Goal: Understand process/instructions

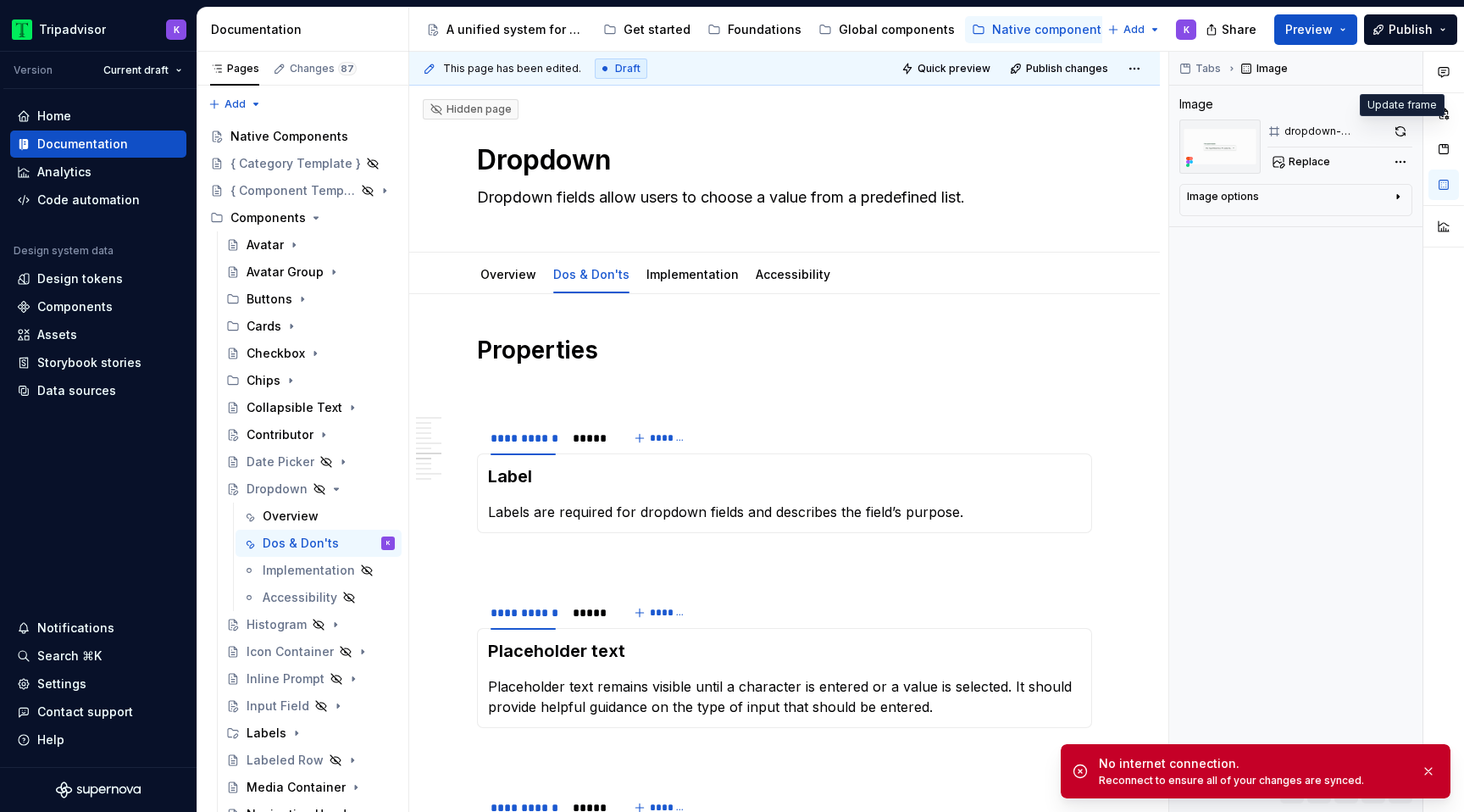
scroll to position [1871, 0]
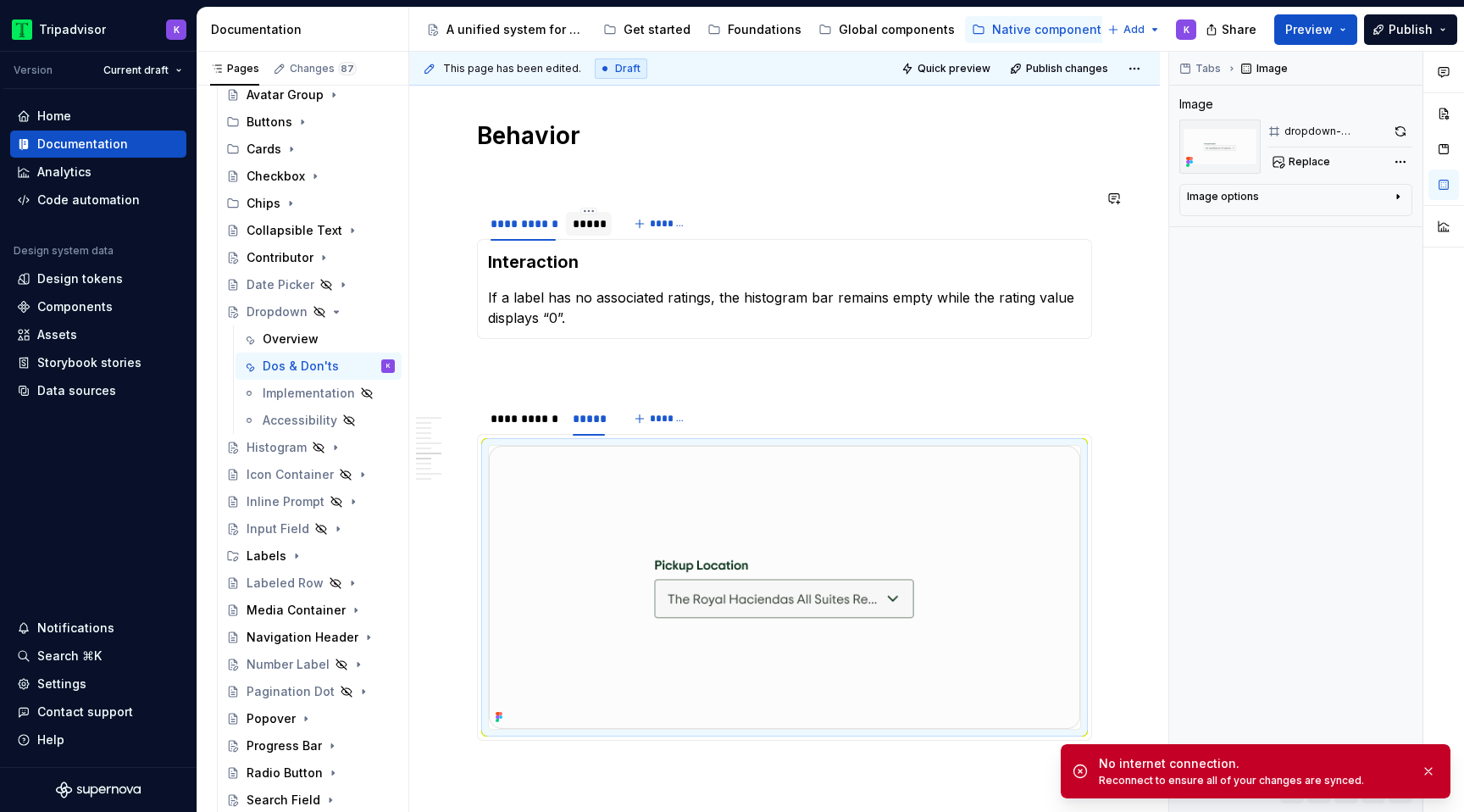
type textarea "*"
click at [578, 215] on div "*****" at bounding box center [588, 224] width 32 height 17
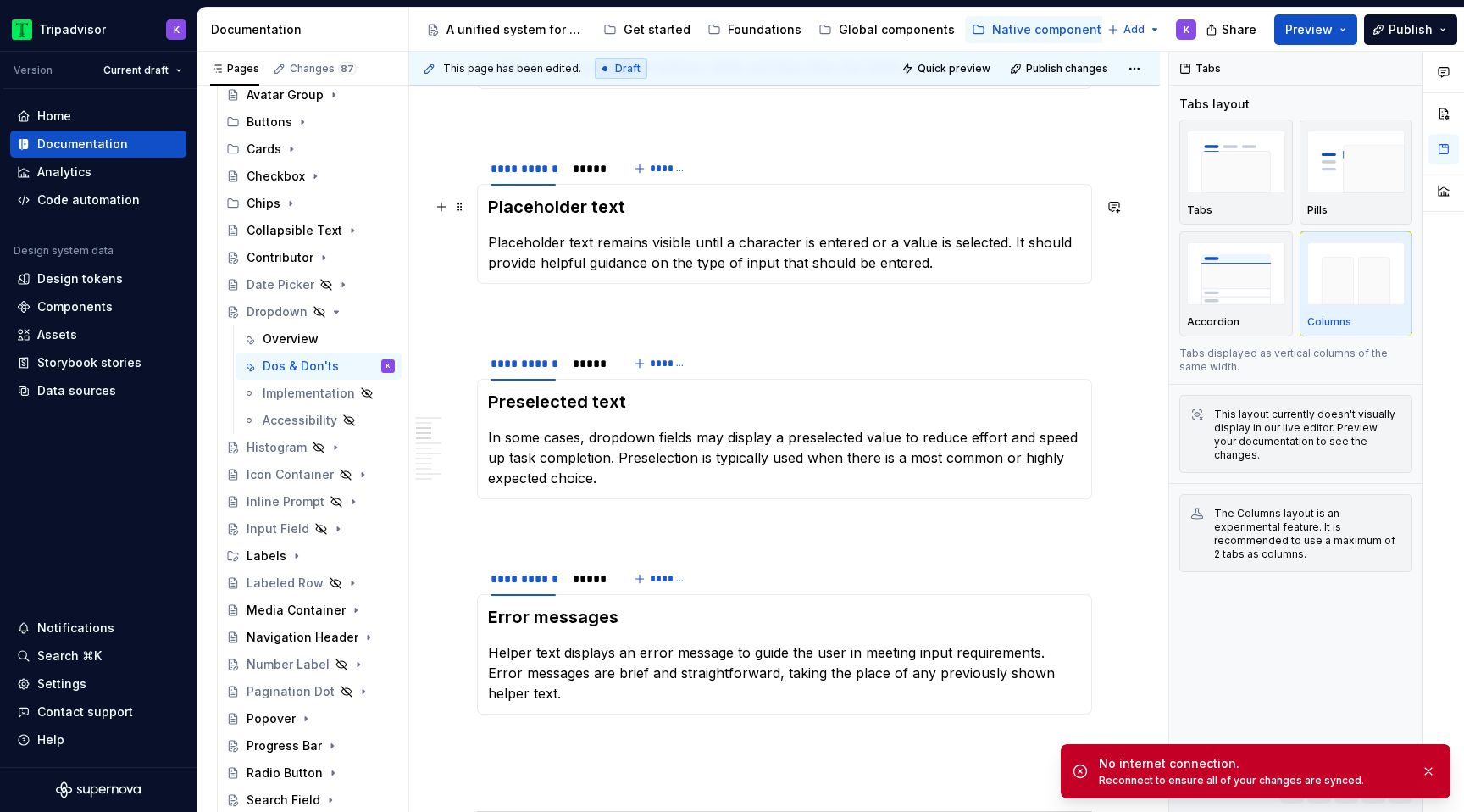
scroll to position [443, 0]
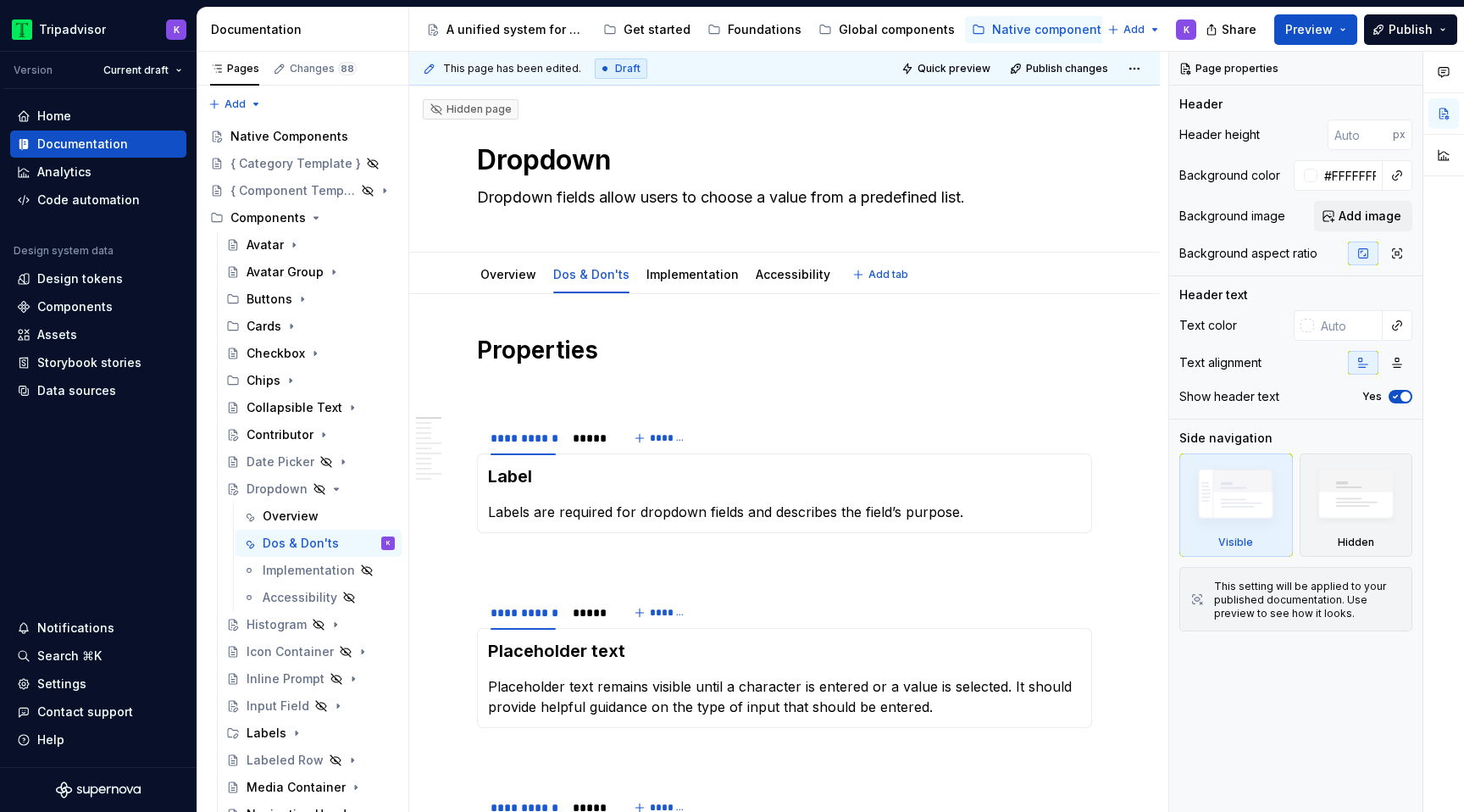
type textarea "*"
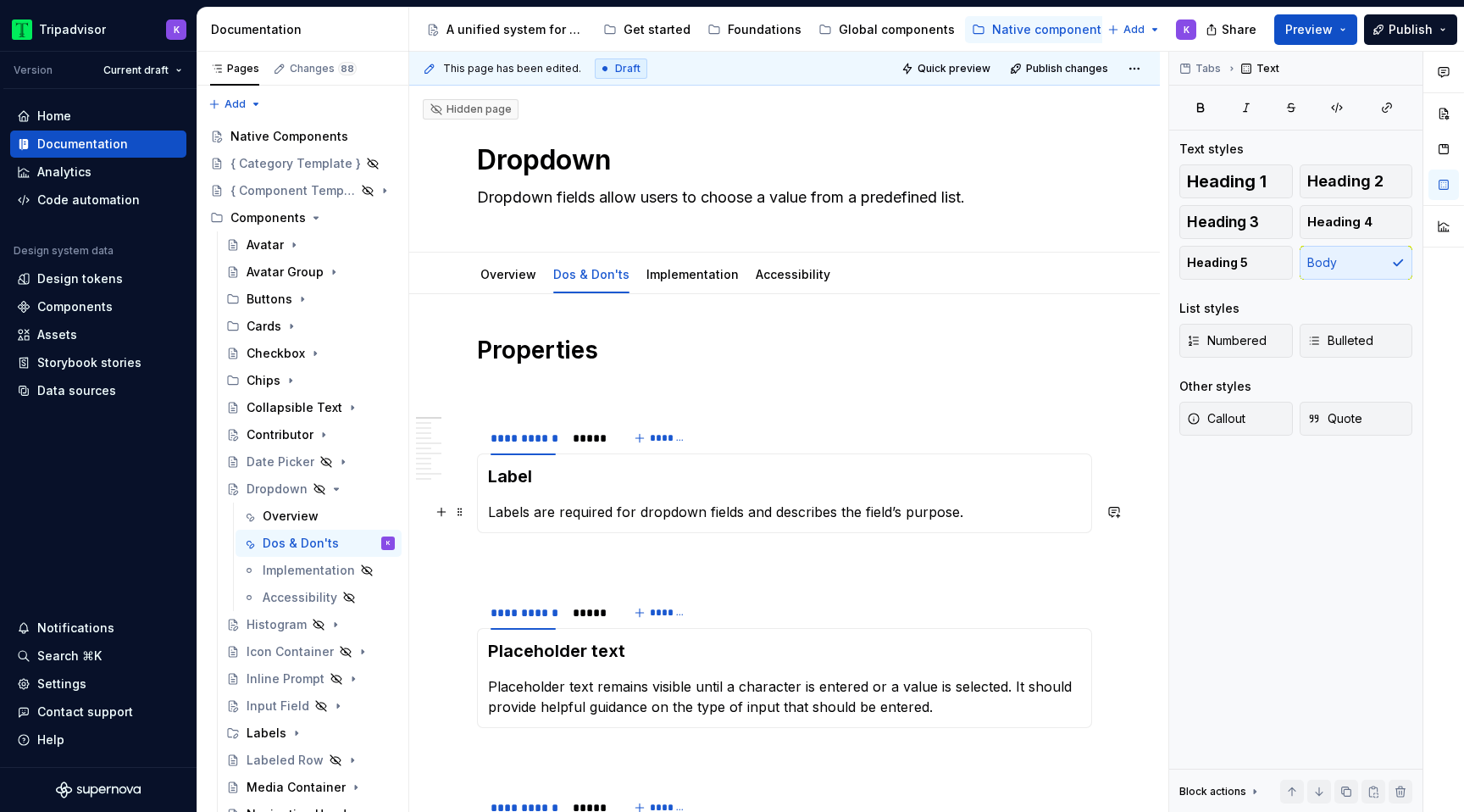
click at [557, 521] on p "Labels are required for dropdown fields and describes the field’s purpose." at bounding box center [785, 512] width 593 height 21
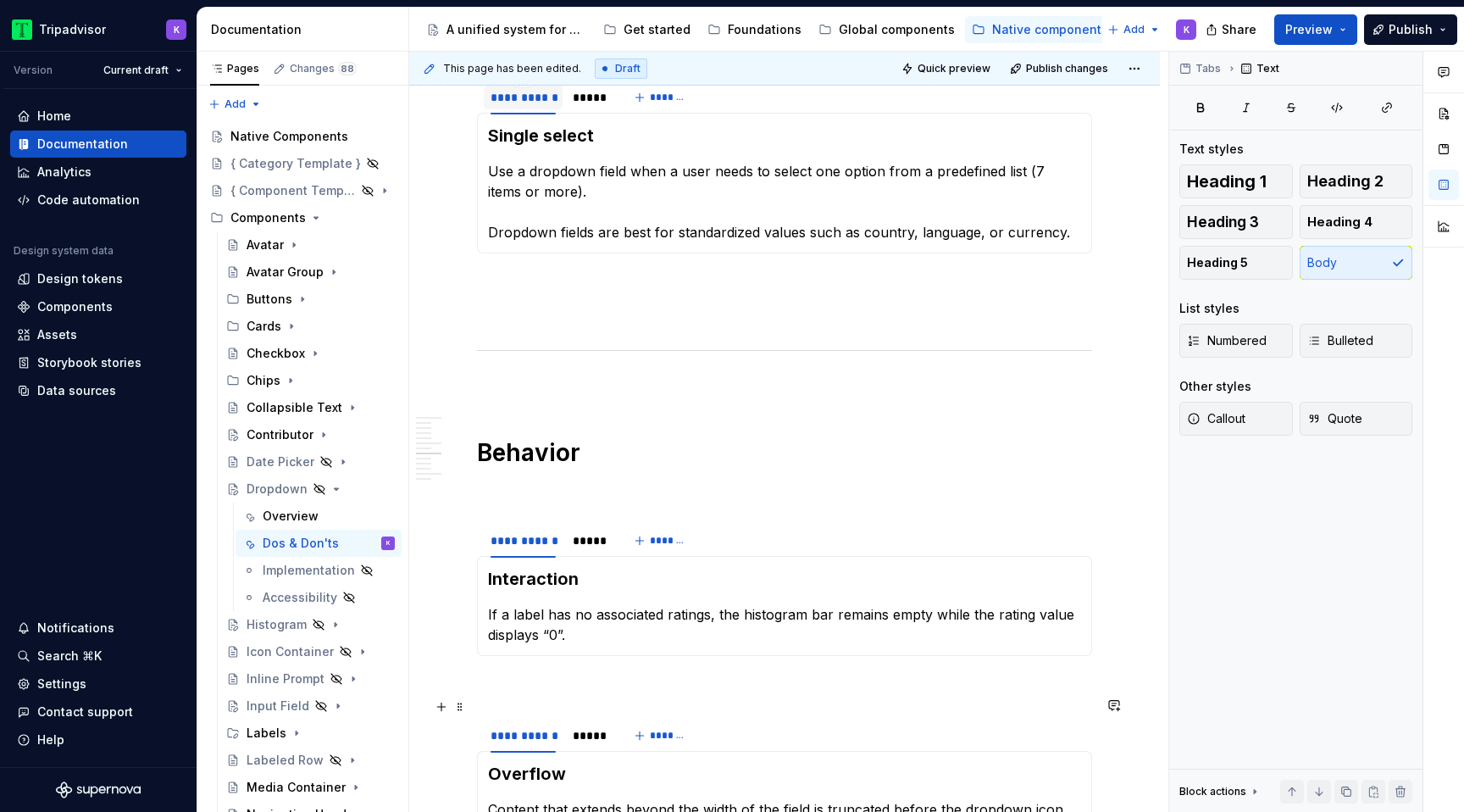
scroll to position [1446, 0]
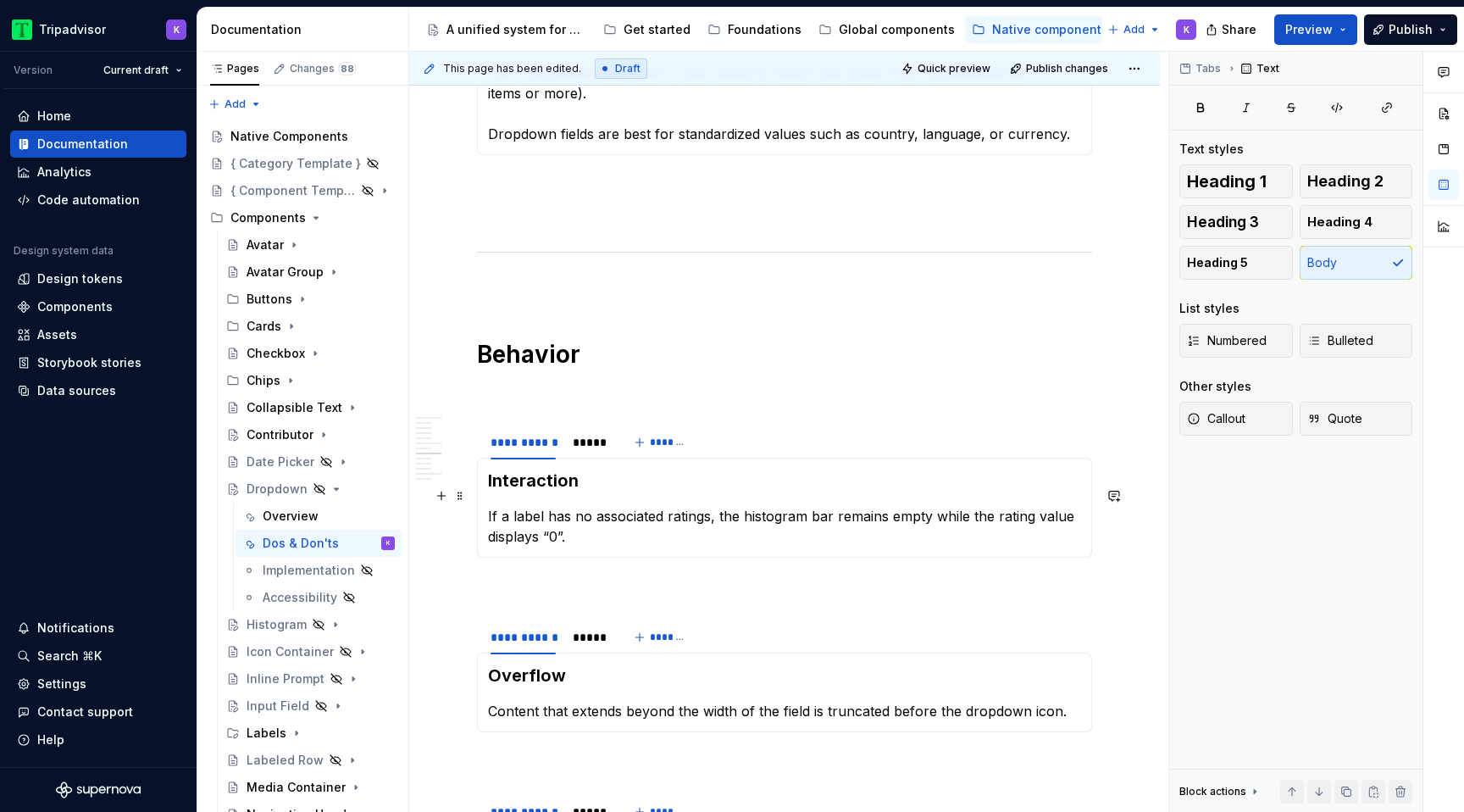
click at [572, 506] on p "If a label has no associated ratings, the histogram bar remains empty while the…" at bounding box center [785, 526] width 593 height 41
paste div
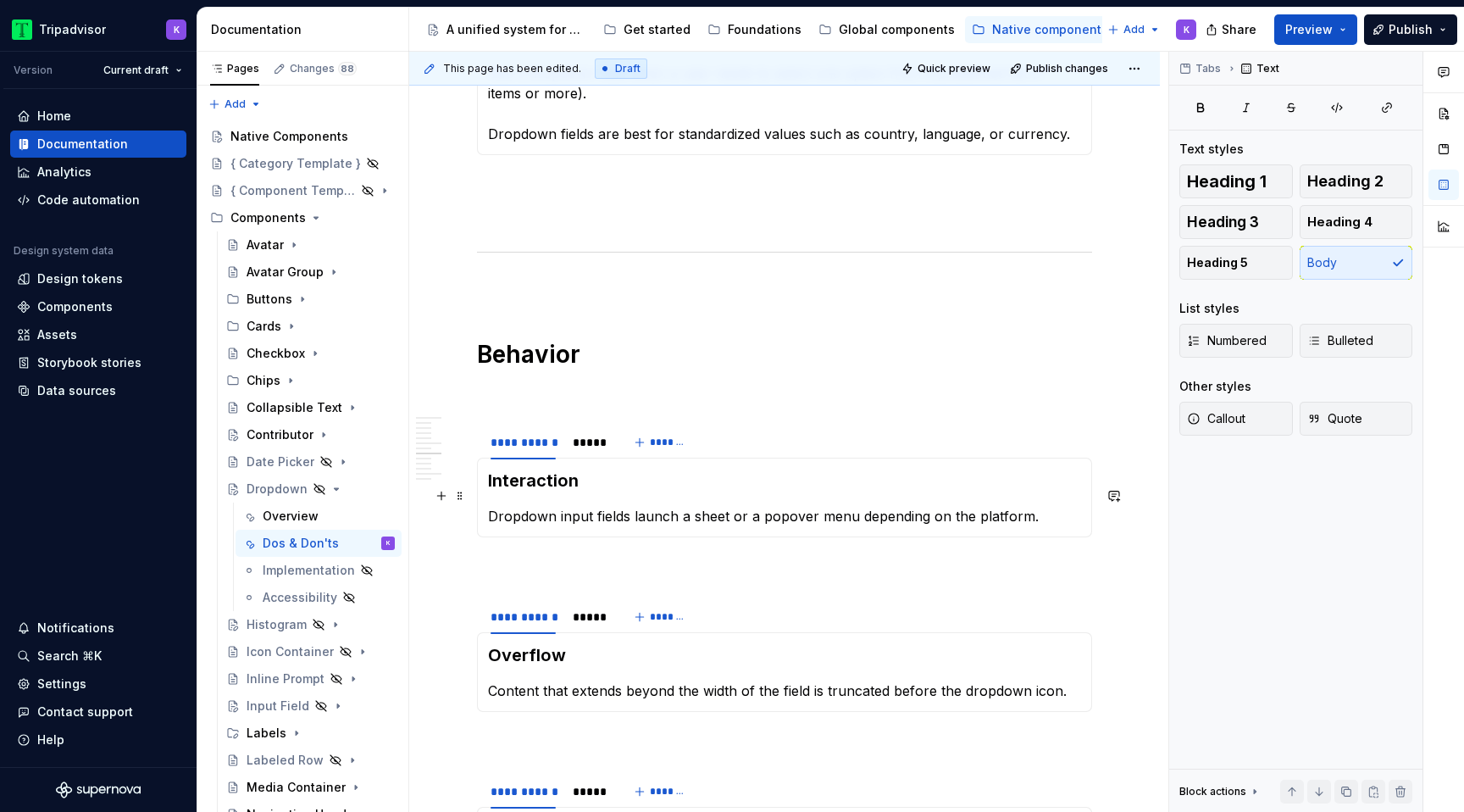
click at [589, 506] on p "Dropdown input fields launch a sheet or a popover menu depending on the platfor…" at bounding box center [785, 516] width 593 height 21
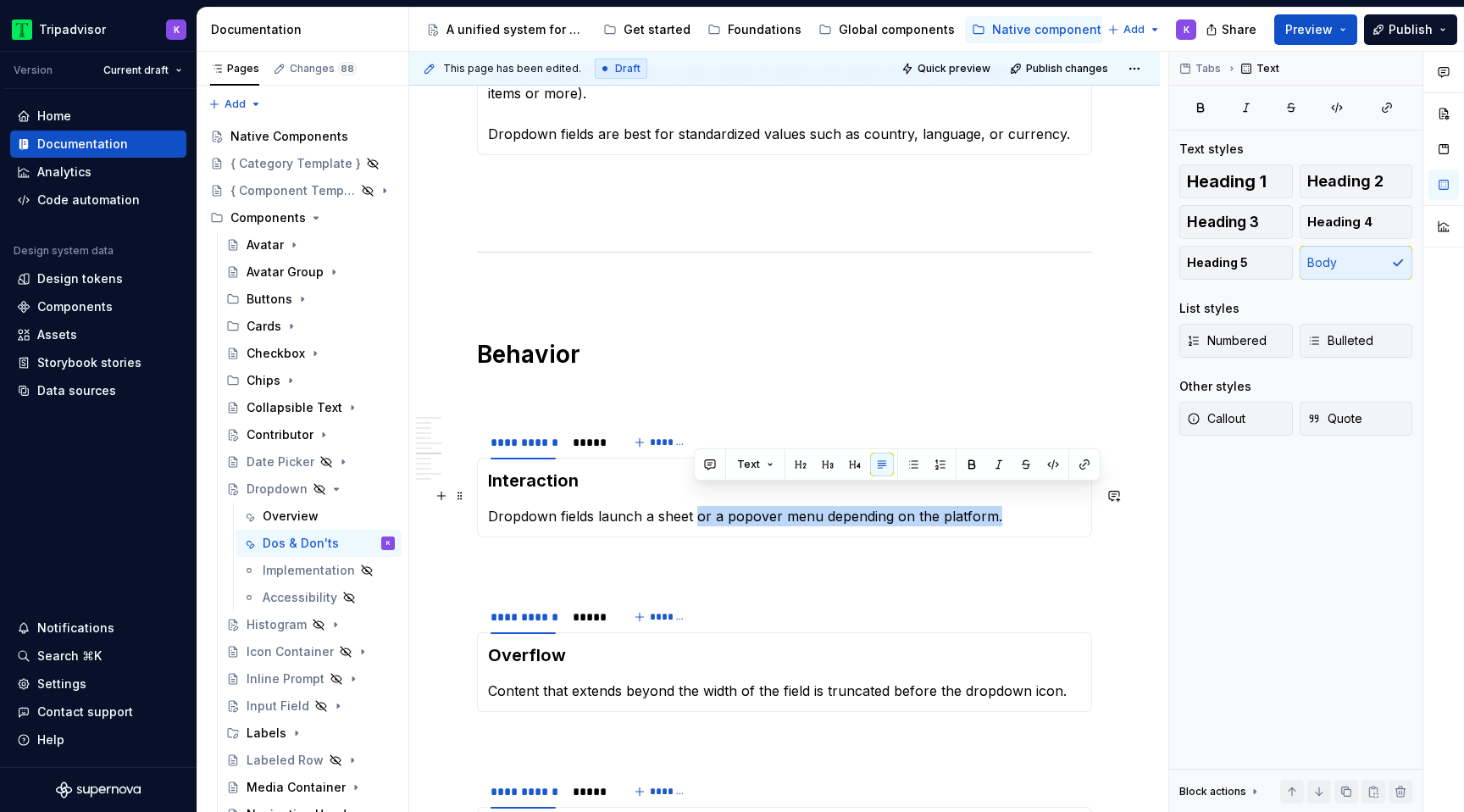
drag, startPoint x: 694, startPoint y: 500, endPoint x: 1014, endPoint y: 493, distance: 320.1
click at [1014, 506] on p "Dropdown fields launch a sheet or a popover menu depending on the platform." at bounding box center [785, 516] width 593 height 21
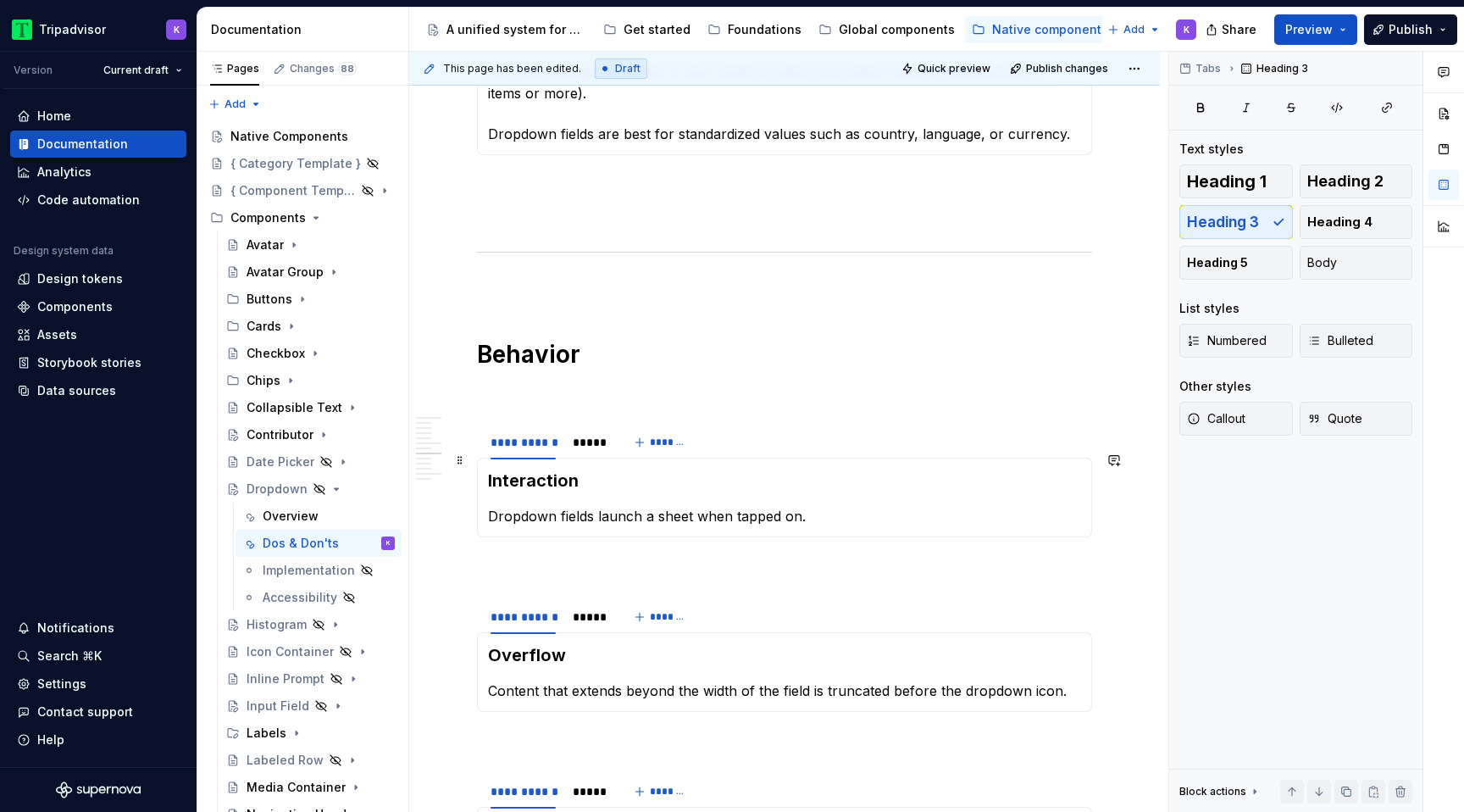
click at [669, 469] on h3 "Interaction" at bounding box center [785, 481] width 593 height 24
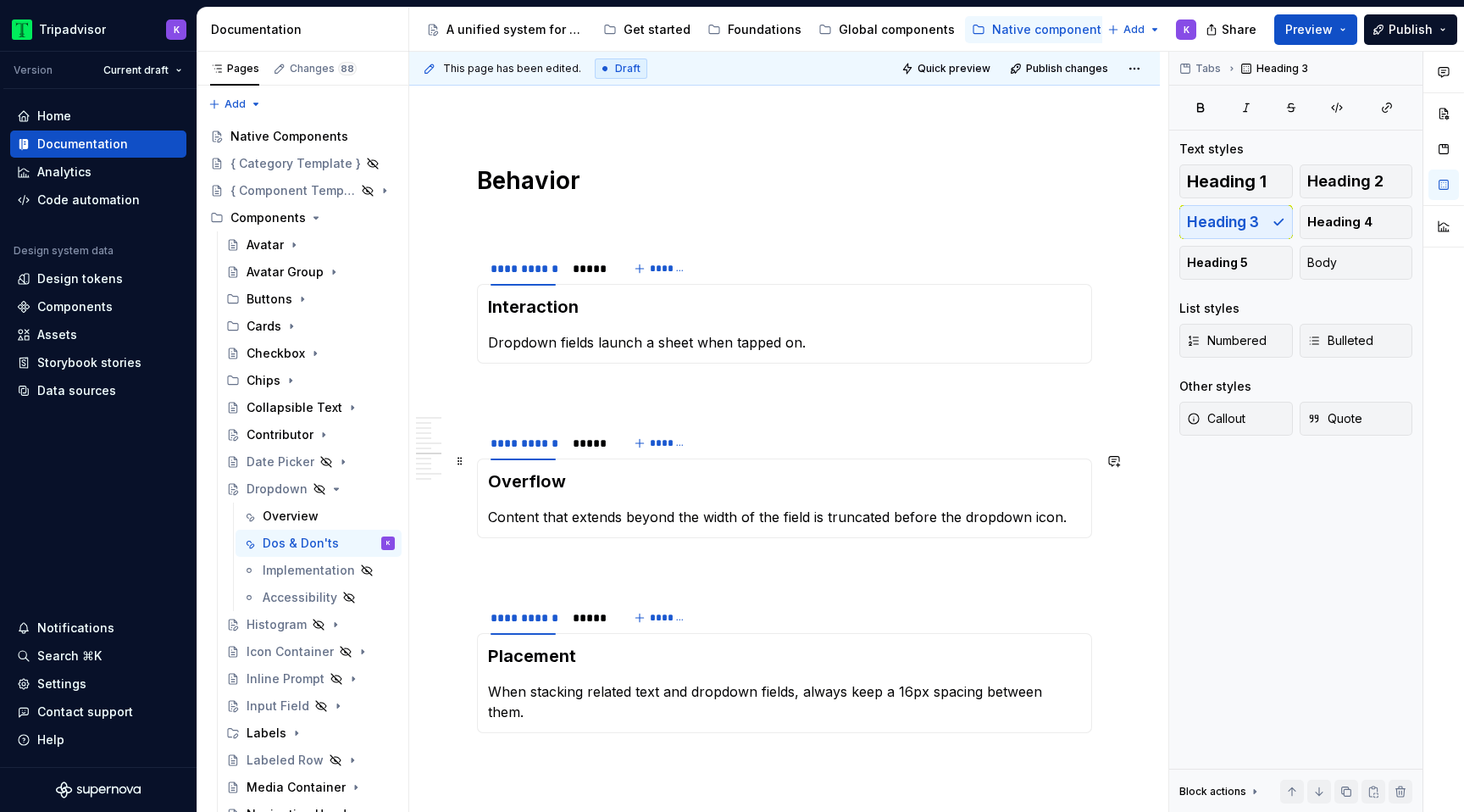
scroll to position [1632, 0]
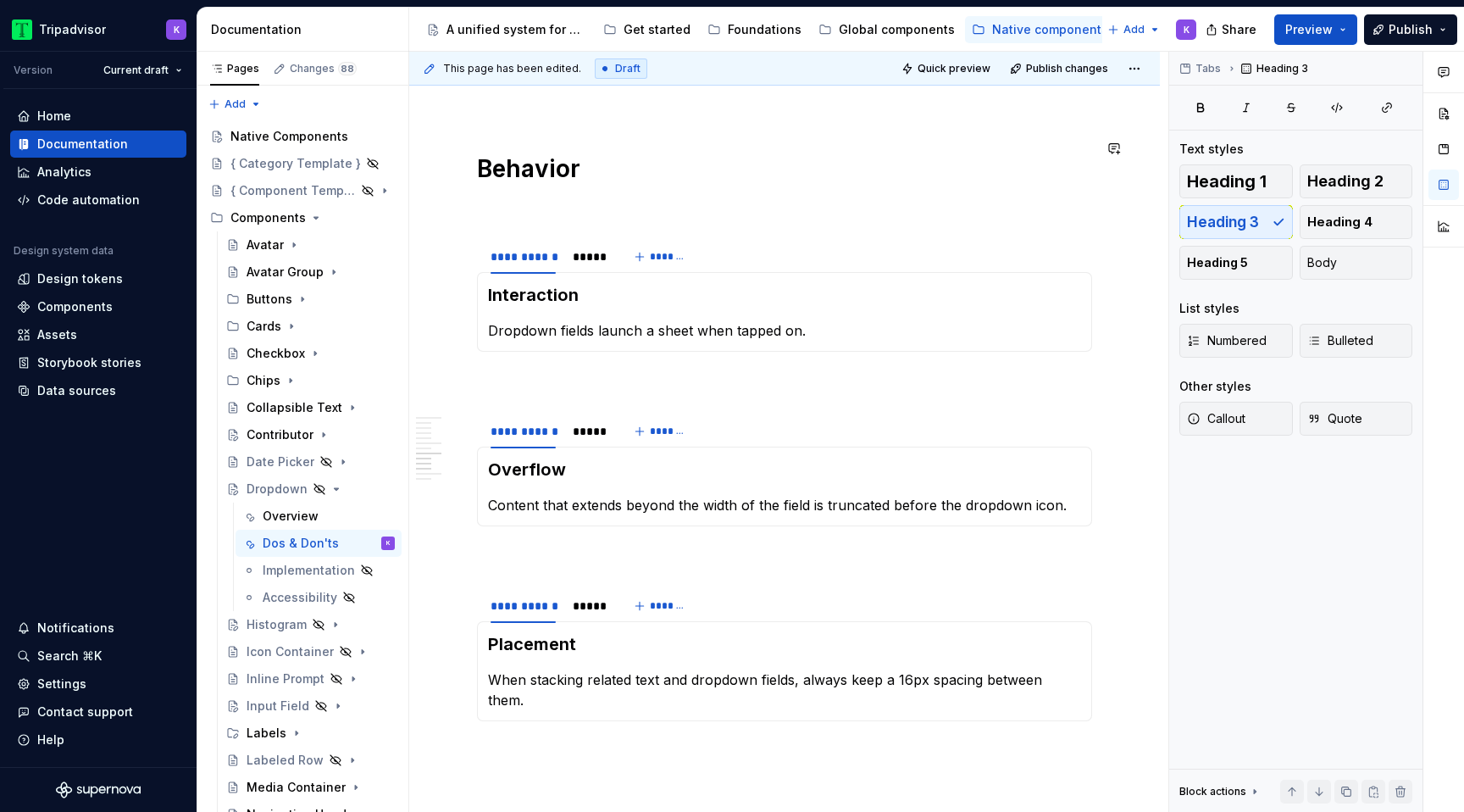
type textarea "*"
